Goal: Information Seeking & Learning: Learn about a topic

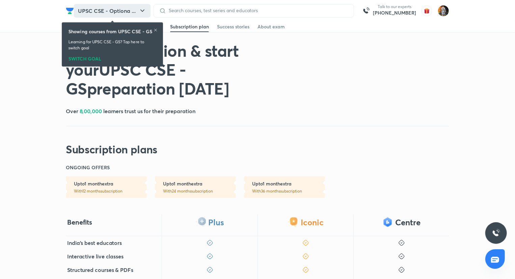
click at [131, 7] on button "UPSC CSE - Optiona ..." at bounding box center [112, 10] width 77 height 13
click at [156, 29] on icon at bounding box center [156, 30] width 4 height 4
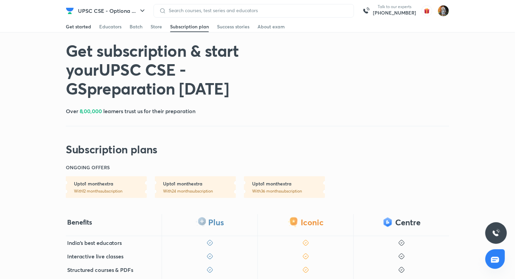
click at [82, 27] on div "Get started" at bounding box center [78, 26] width 25 height 7
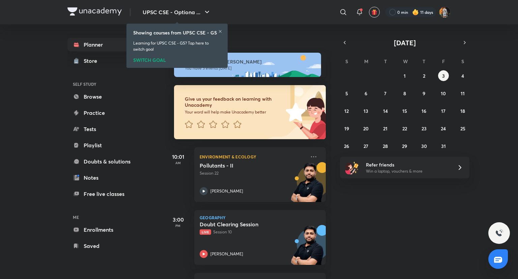
click at [221, 31] on icon at bounding box center [220, 31] width 4 height 4
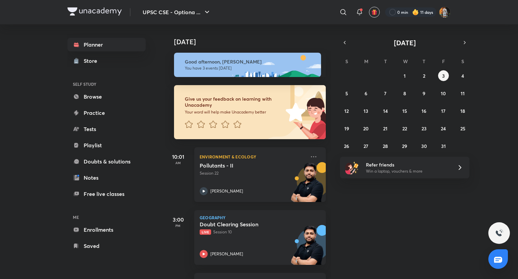
click at [248, 184] on div "Pollutants - II Session 22 [PERSON_NAME]" at bounding box center [253, 178] width 106 height 33
